Goal: Transaction & Acquisition: Purchase product/service

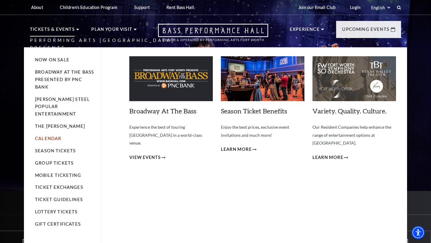
click at [51, 136] on link "Calendar" at bounding box center [48, 138] width 26 height 5
click at [46, 136] on link "Calendar" at bounding box center [48, 138] width 26 height 5
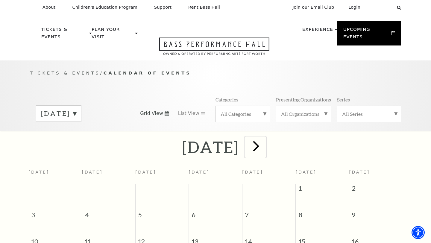
click at [264, 137] on span "next" at bounding box center [255, 145] width 17 height 17
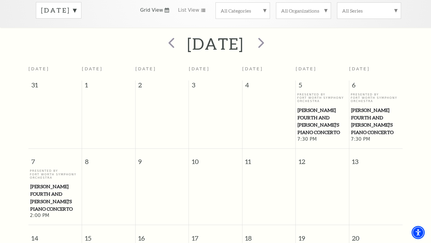
scroll to position [102, 0]
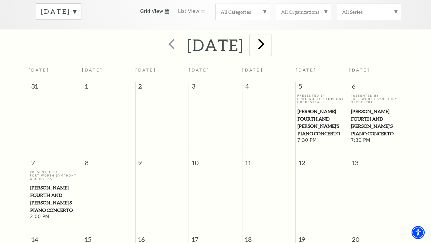
click at [270, 35] on span "next" at bounding box center [260, 43] width 17 height 17
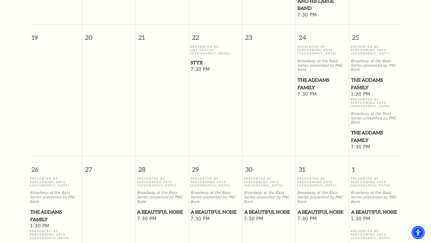
scroll to position [409, 0]
click at [37, 208] on span "The Addams Family" at bounding box center [55, 215] width 50 height 15
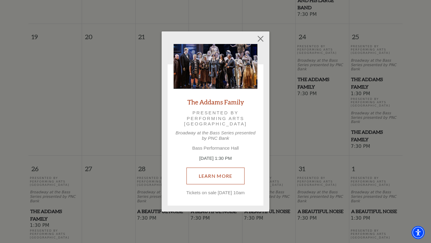
click at [212, 170] on link "Learn More" at bounding box center [215, 176] width 58 height 17
click at [112, 56] on div "Empty heading The Addams Family Presented by Performing Arts Fort Worth Broadwa…" at bounding box center [215, 121] width 431 height 243
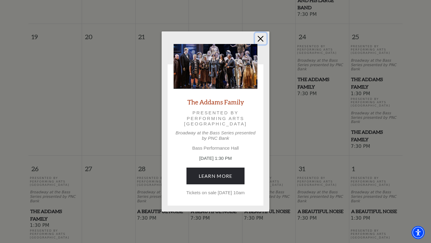
click at [260, 36] on button "Close" at bounding box center [260, 38] width 11 height 11
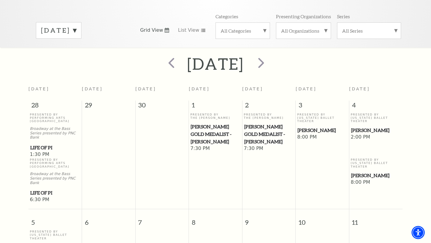
scroll to position [67, 0]
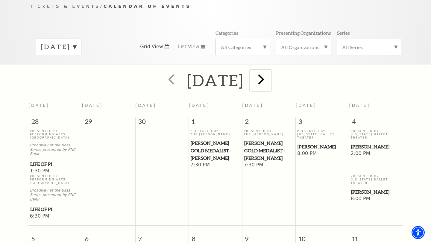
click at [270, 75] on span "next" at bounding box center [260, 79] width 17 height 17
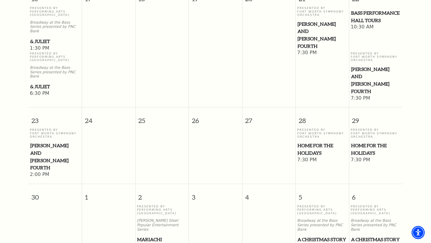
scroll to position [599, 0]
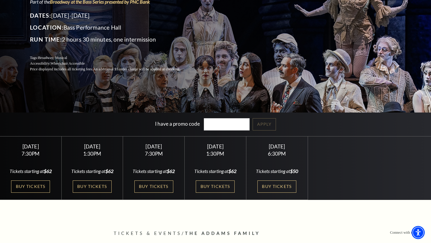
scroll to position [78, 0]
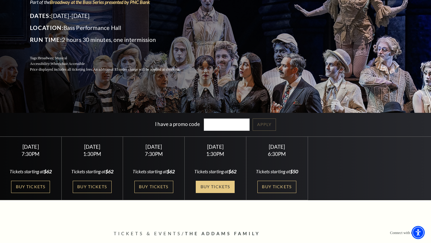
click at [210, 186] on link "Buy Tickets" at bounding box center [215, 187] width 39 height 12
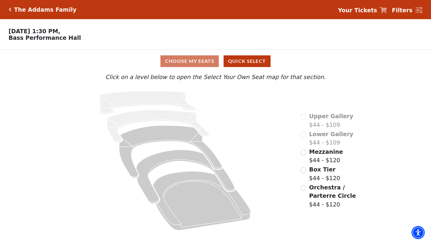
click at [9, 10] on icon "Click here to go back to filters" at bounding box center [10, 9] width 3 height 4
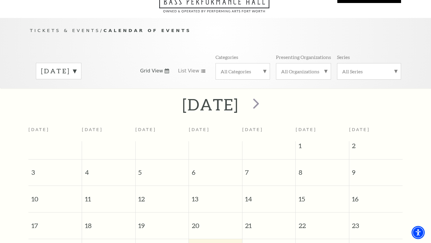
scroll to position [53, 0]
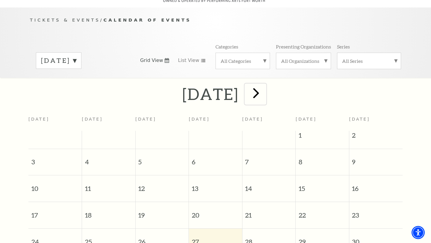
click at [264, 84] on span "next" at bounding box center [255, 92] width 17 height 17
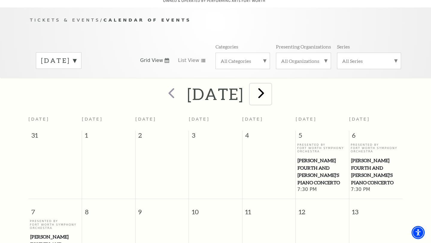
click at [270, 87] on span "next" at bounding box center [260, 92] width 17 height 17
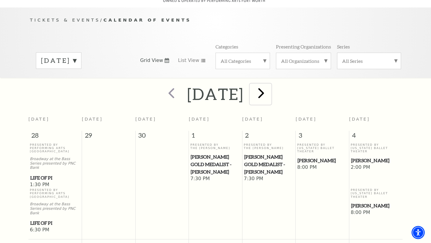
click at [270, 87] on span "next" at bounding box center [260, 92] width 17 height 17
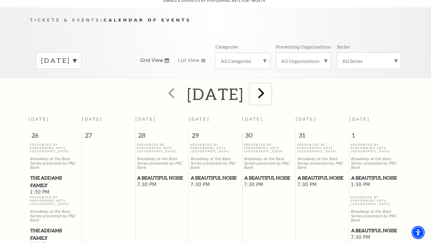
click at [270, 87] on span "next" at bounding box center [260, 92] width 17 height 17
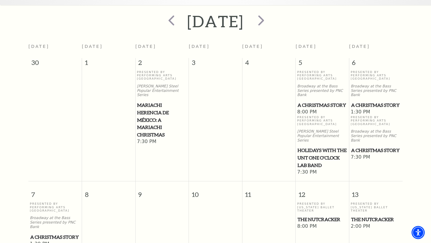
scroll to position [124, 0]
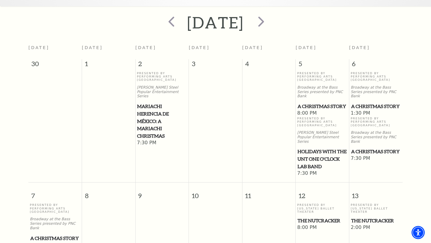
click at [153, 104] on span "Mariachi Herencia de México: A Mariachi Christmas" at bounding box center [162, 121] width 50 height 37
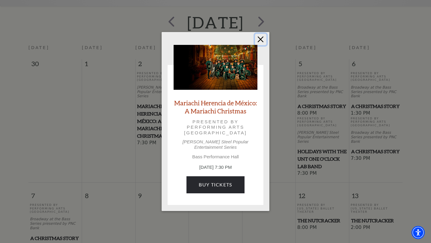
click at [262, 42] on button "Close" at bounding box center [260, 39] width 11 height 11
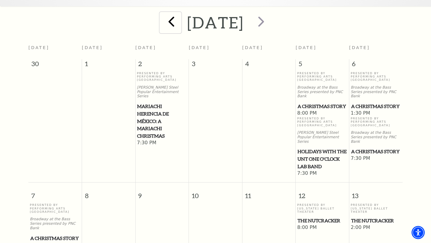
click at [163, 19] on span "prev" at bounding box center [171, 21] width 17 height 17
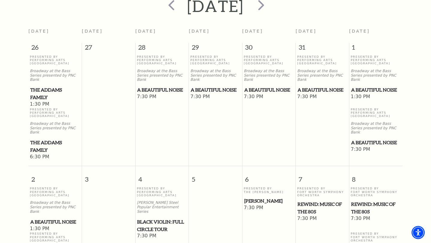
scroll to position [142, 0]
